Goal: Task Accomplishment & Management: Manage account settings

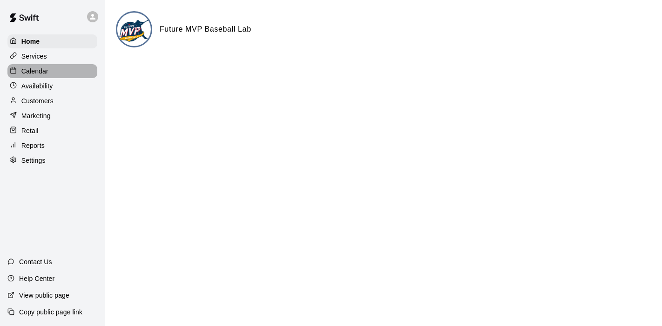
click at [38, 70] on p "Calendar" at bounding box center [34, 71] width 27 height 9
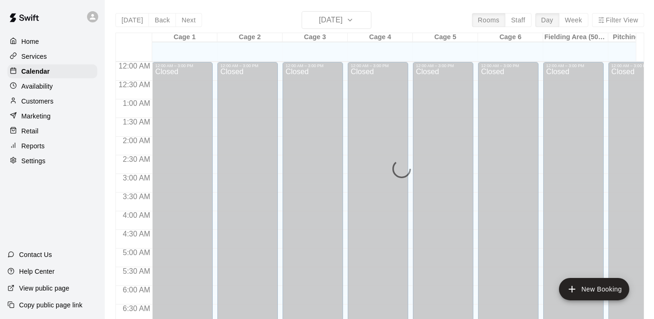
scroll to position [406, 0]
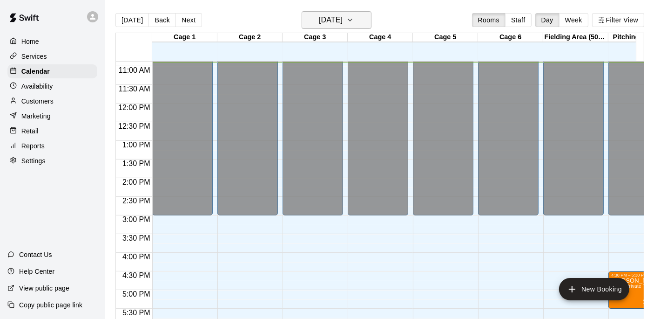
click at [343, 18] on h6 "[DATE]" at bounding box center [331, 20] width 24 height 13
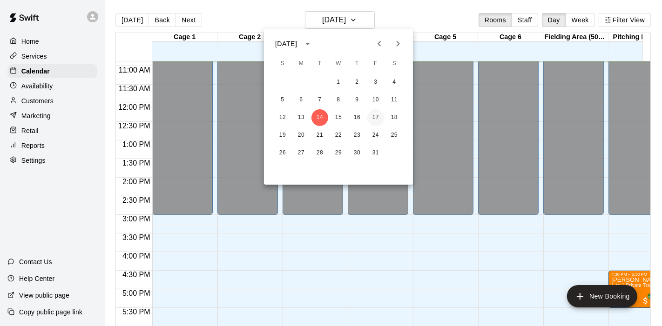
click at [377, 116] on button "17" at bounding box center [375, 117] width 17 height 17
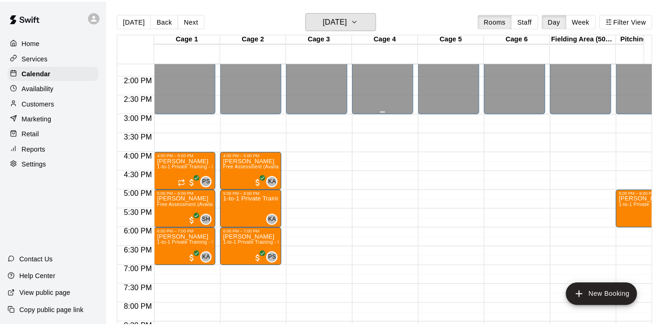
scroll to position [494, 0]
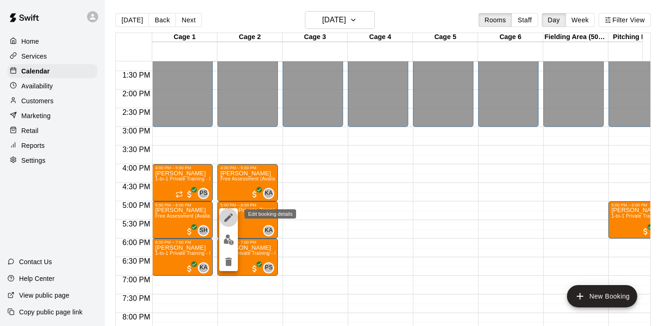
click at [230, 219] on icon "edit" at bounding box center [228, 217] width 11 height 11
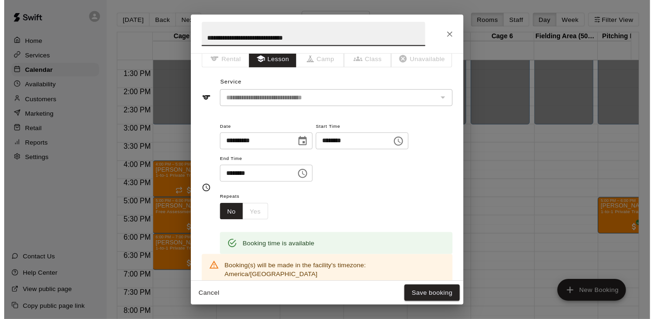
scroll to position [0, 0]
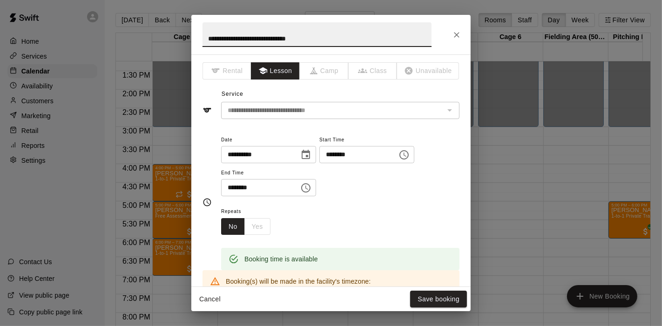
click at [205, 41] on input "**********" at bounding box center [317, 34] width 229 height 25
click at [460, 38] on icon "Close" at bounding box center [456, 34] width 9 height 9
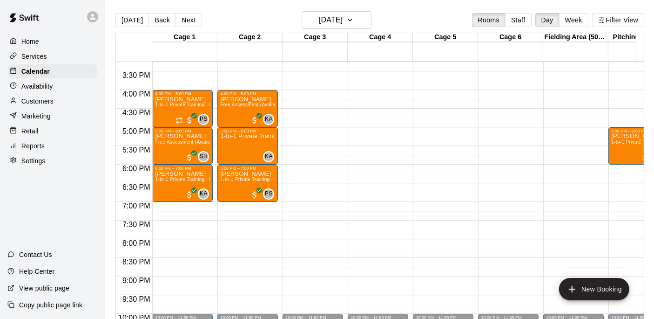
click at [247, 154] on div "1-to-1 Private Training - Hitting" at bounding box center [247, 292] width 55 height 319
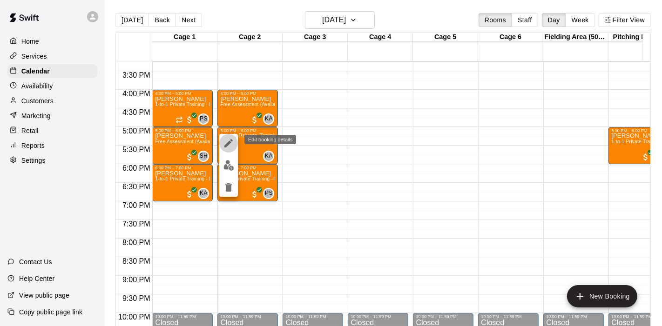
click at [231, 148] on icon "edit" at bounding box center [228, 143] width 11 height 11
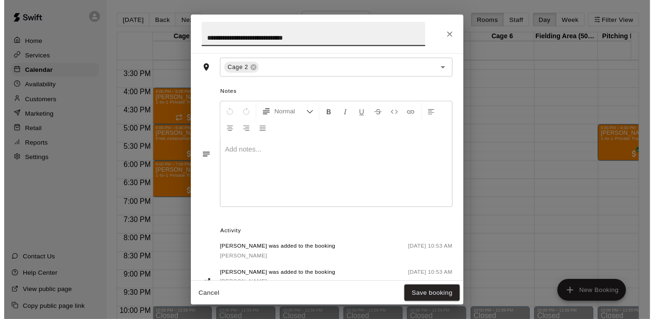
scroll to position [320, 0]
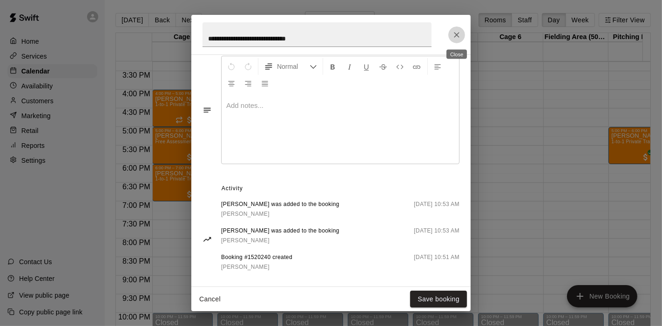
click at [460, 40] on button "Close" at bounding box center [457, 35] width 17 height 17
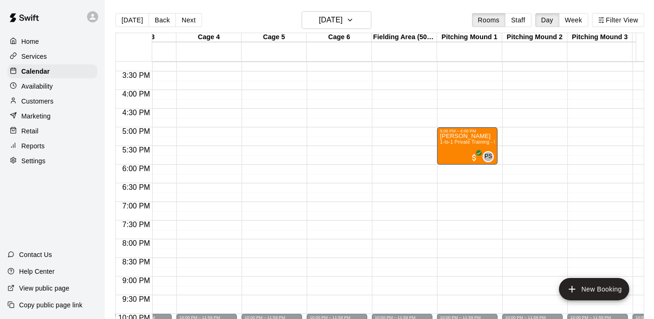
scroll to position [0, 0]
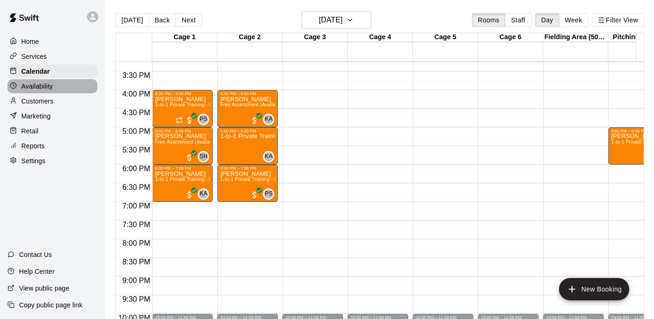
click at [75, 86] on div "Availability" at bounding box center [52, 86] width 90 height 14
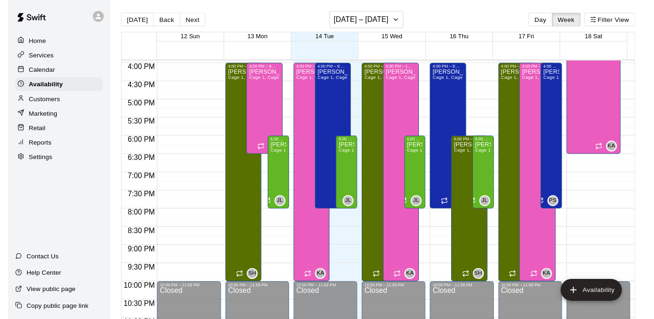
scroll to position [596, 0]
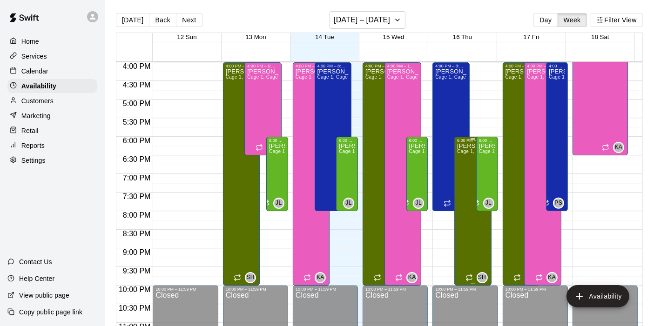
click at [460, 164] on div "Shoya Hase Cage 1, Cage 2, Cage 3, Cage 4, Cage 5, Cage 6, Pitching Mound 1, Fi…" at bounding box center [472, 306] width 31 height 326
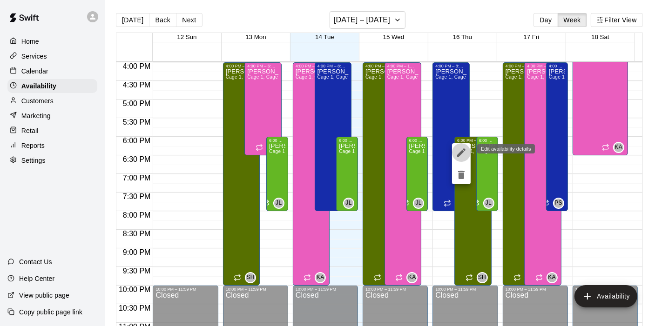
click at [459, 151] on icon "edit" at bounding box center [461, 152] width 11 height 11
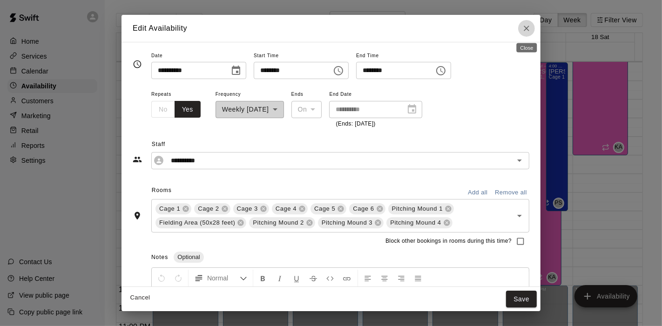
click at [528, 24] on icon "Close" at bounding box center [526, 28] width 9 height 9
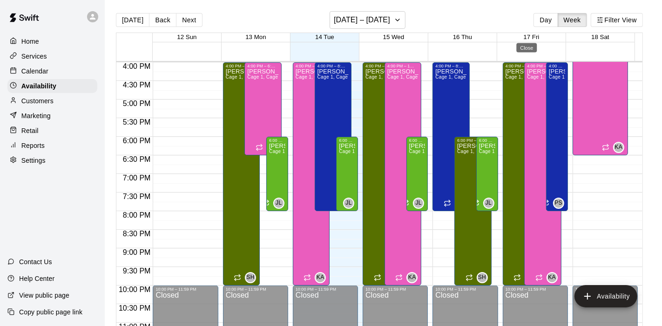
type input "**********"
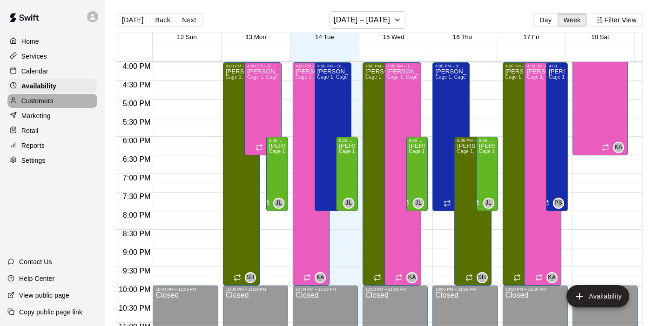
click at [55, 97] on div "Customers" at bounding box center [52, 101] width 90 height 14
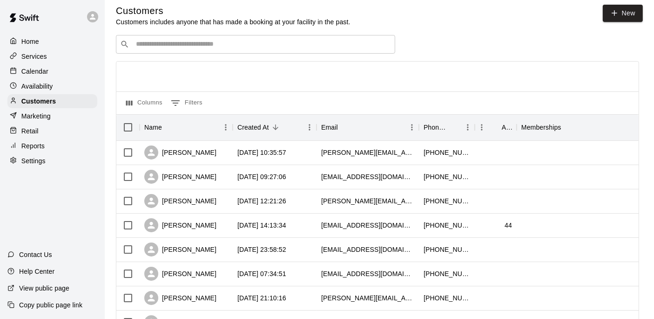
scroll to position [6, 0]
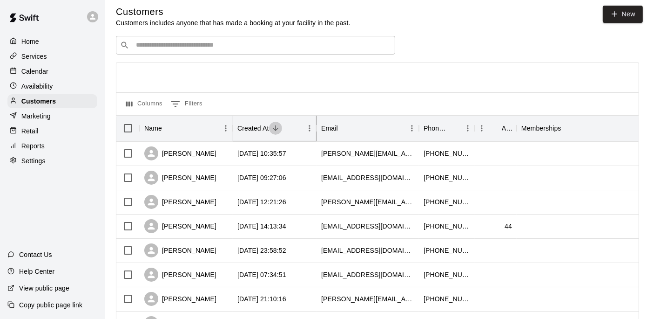
click at [274, 126] on icon "Sort" at bounding box center [276, 128] width 8 height 8
click at [93, 195] on div "Home Services Calendar Availability Customers Marketing Retail Reports Settings…" at bounding box center [52, 159] width 105 height 319
click at [86, 15] on div at bounding box center [95, 16] width 20 height 19
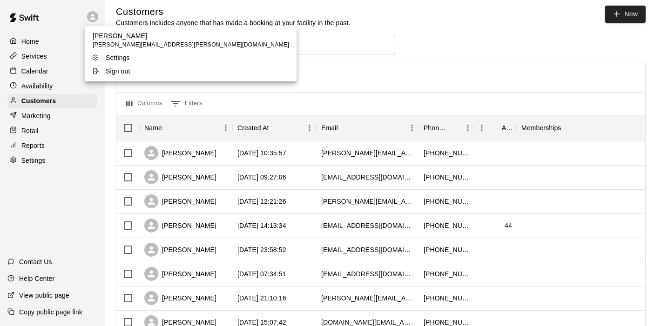
click at [44, 97] on div at bounding box center [331, 163] width 662 height 326
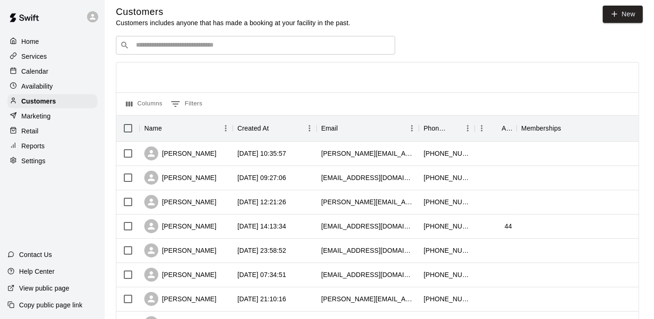
click at [44, 97] on div "Customers" at bounding box center [52, 101] width 90 height 14
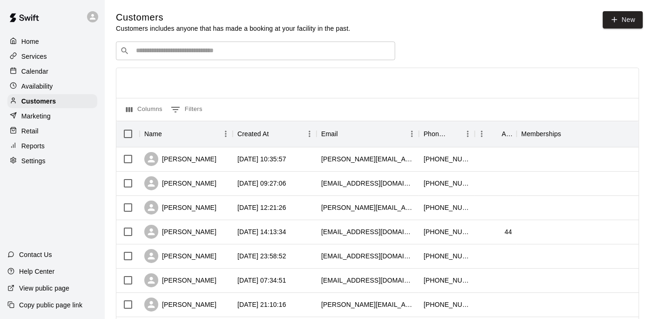
click at [217, 54] on input "Search customers by name or email" at bounding box center [262, 50] width 258 height 9
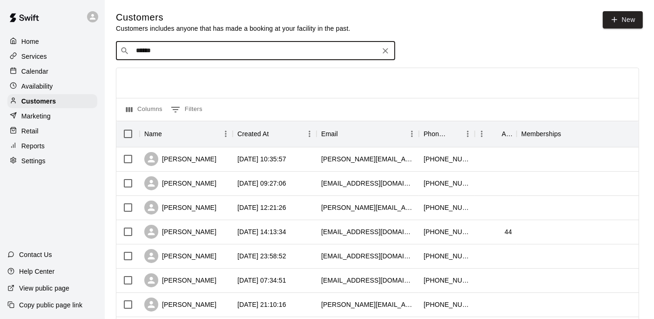
type input "*******"
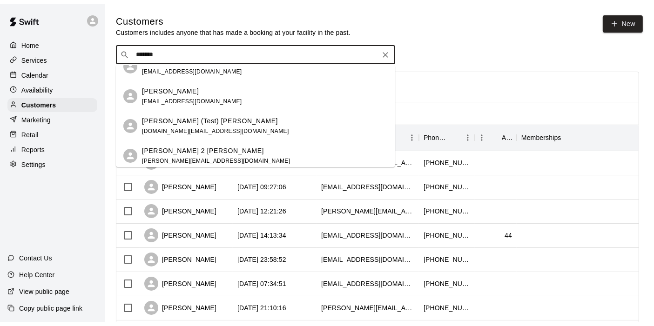
scroll to position [44, 0]
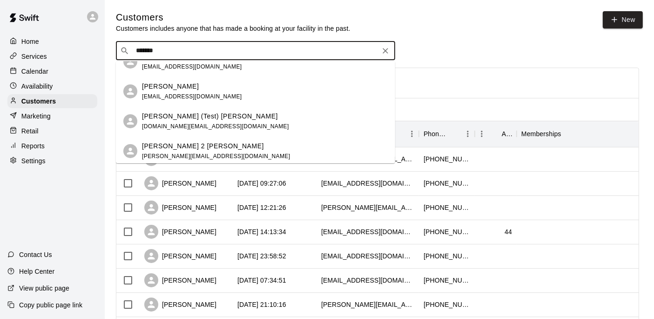
click at [231, 122] on div "[PERSON_NAME] (Test) Lu [DOMAIN_NAME][EMAIL_ADDRESS][DOMAIN_NAME]" at bounding box center [265, 121] width 246 height 20
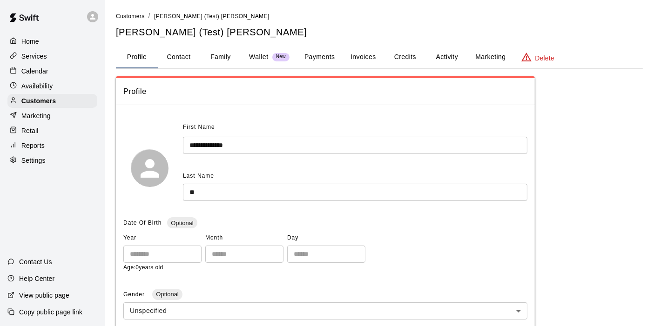
scroll to position [10, 0]
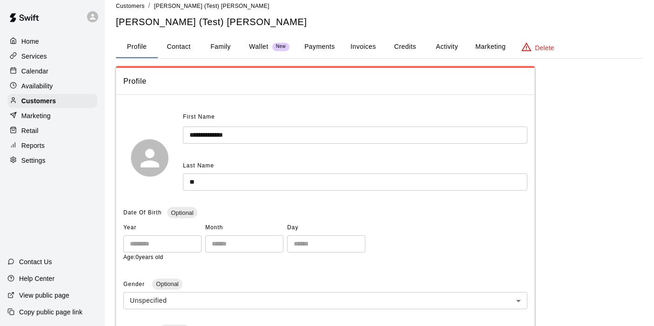
click at [378, 47] on button "Invoices" at bounding box center [363, 47] width 42 height 22
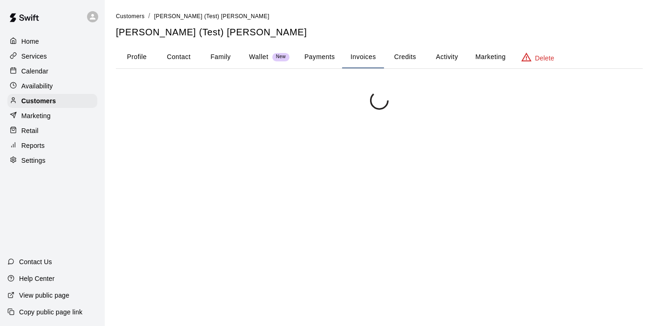
scroll to position [0, 0]
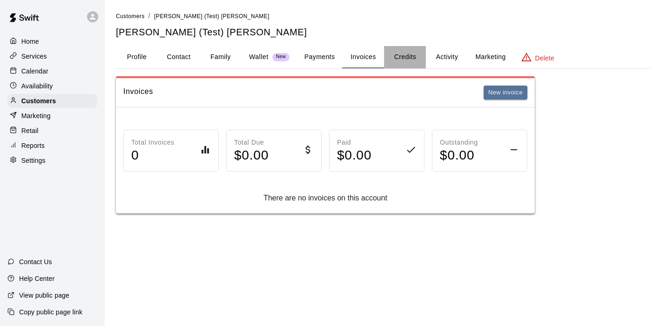
click at [403, 56] on button "Credits" at bounding box center [405, 57] width 42 height 22
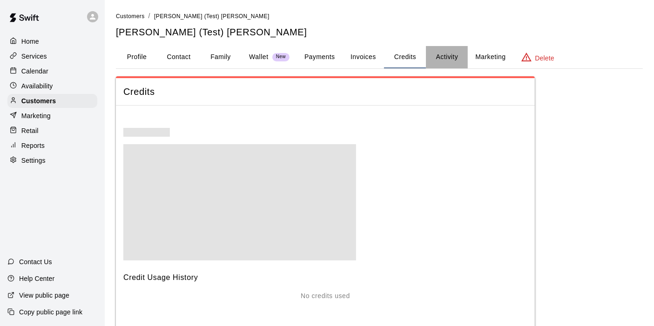
click at [452, 56] on button "Activity" at bounding box center [447, 57] width 42 height 22
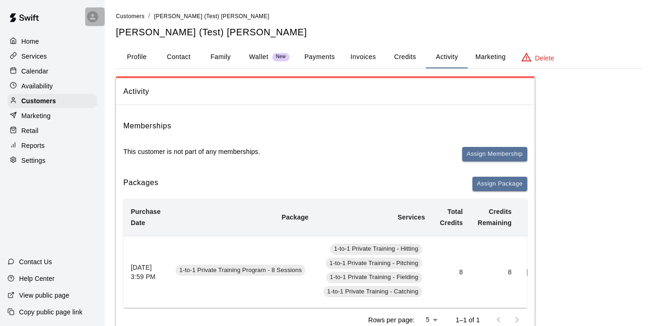
click at [96, 16] on icon at bounding box center [92, 17] width 8 height 8
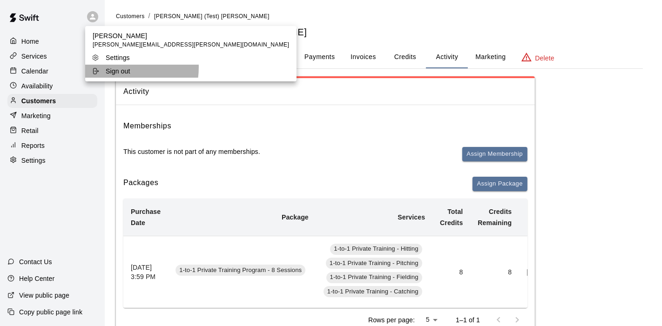
click at [114, 68] on p "Sign out" at bounding box center [118, 71] width 25 height 9
